Goal: Task Accomplishment & Management: Manage account settings

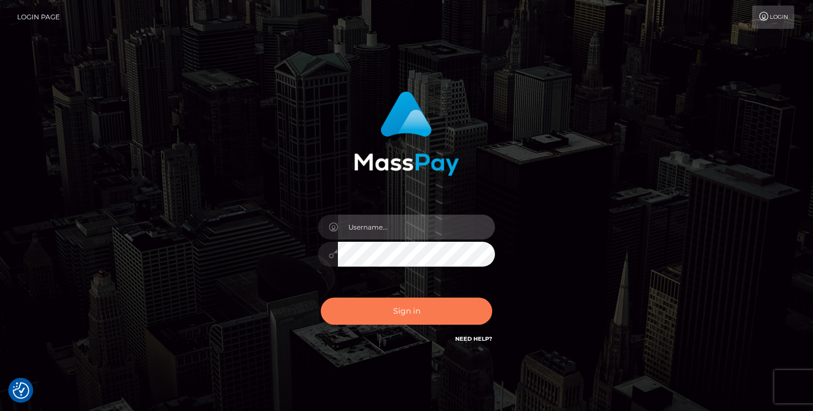
type input "mariolabugaj"
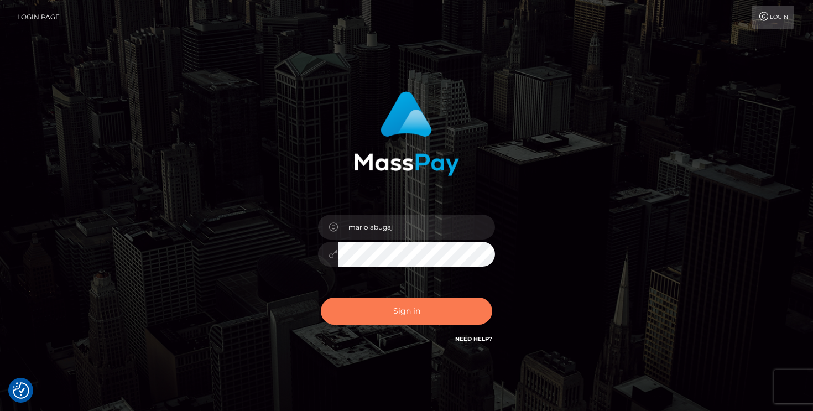
click at [423, 316] on button "Sign in" at bounding box center [407, 311] width 172 height 27
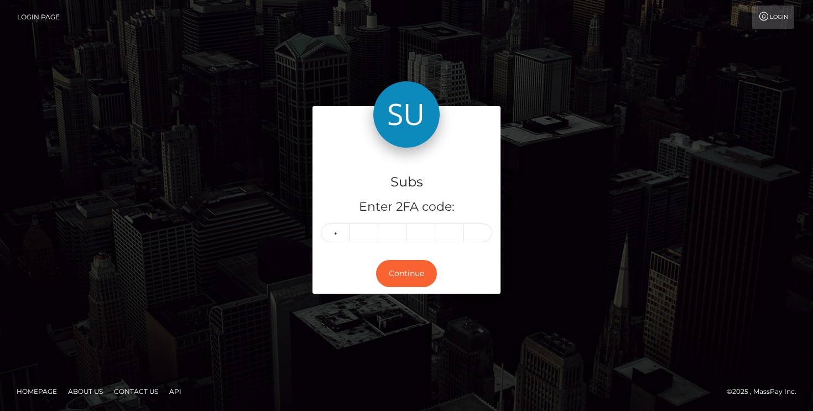
type input "8"
type input "9"
type input "0"
type input "5"
type input "9"
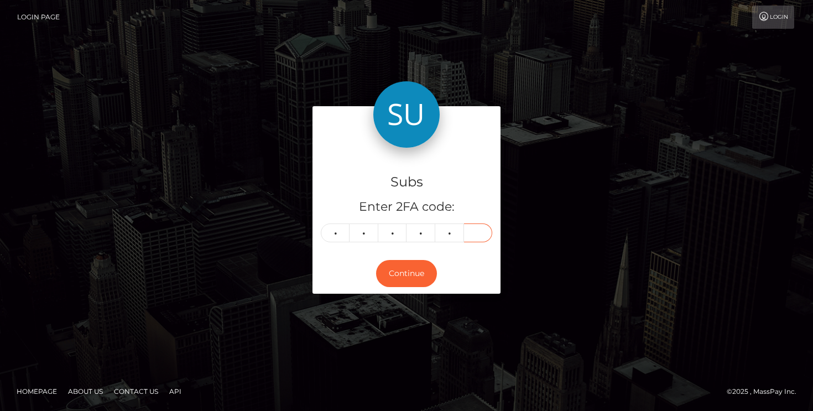
type input "6"
